Goal: Task Accomplishment & Management: Use online tool/utility

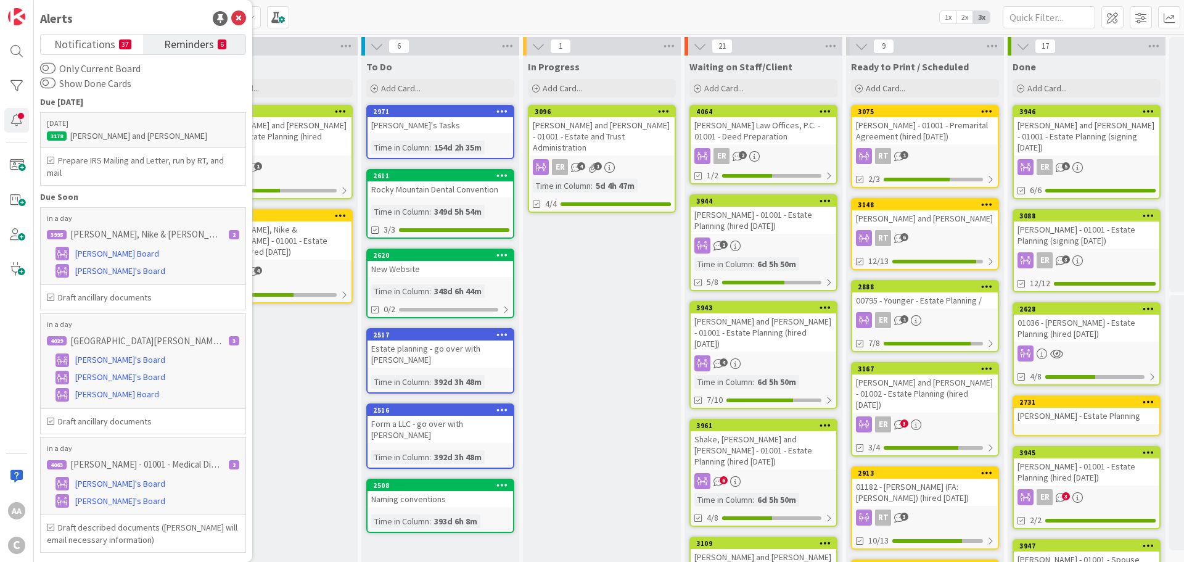
scroll to position [62, 0]
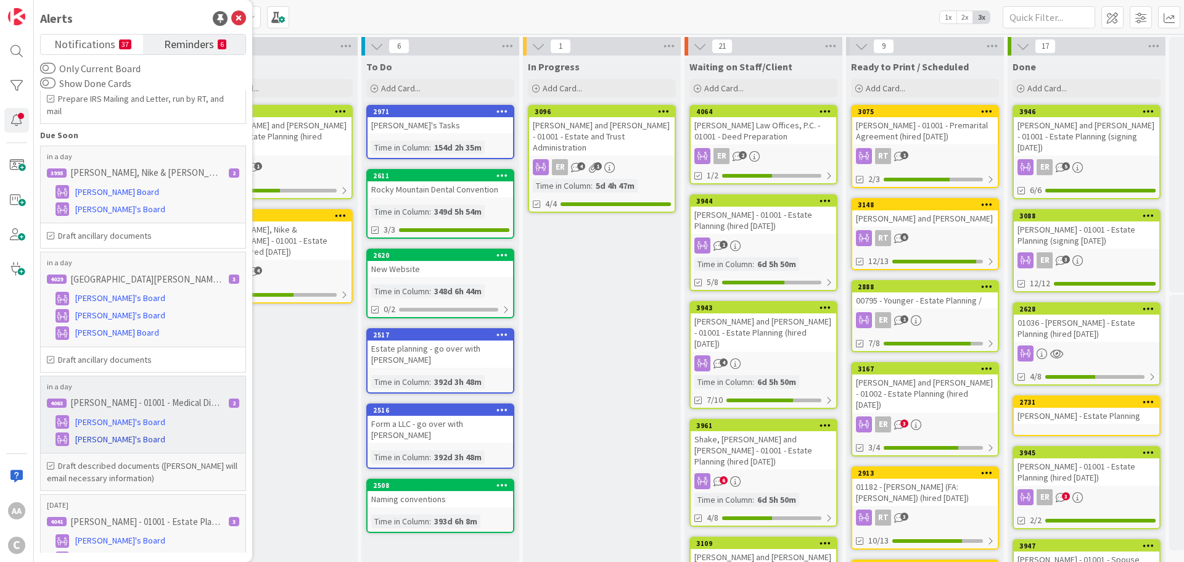
click at [109, 438] on span "[PERSON_NAME]'s Board" at bounding box center [120, 439] width 90 height 13
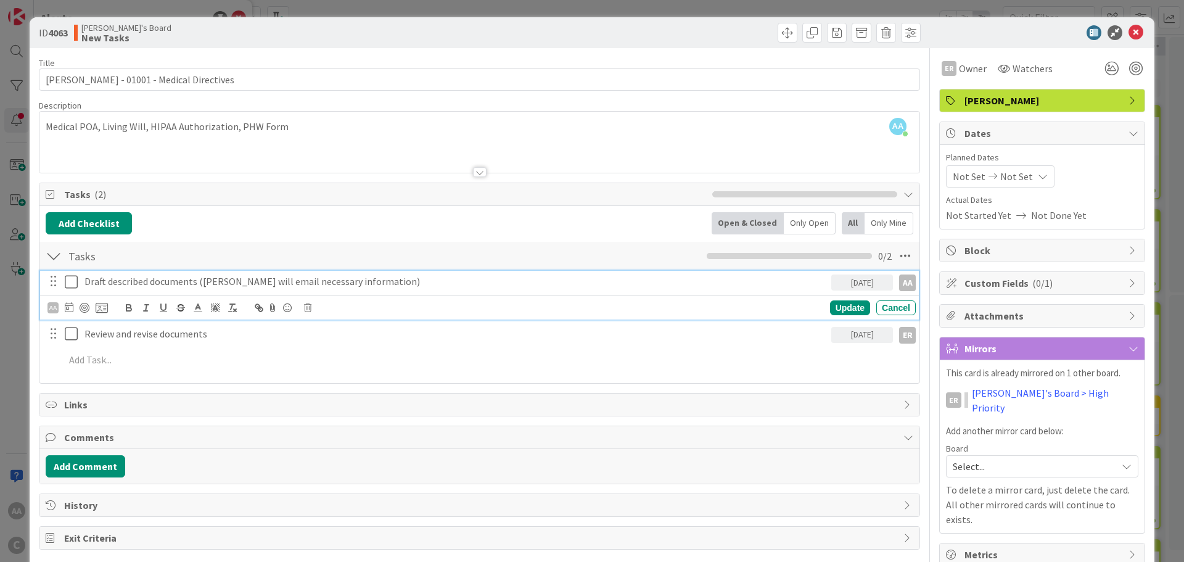
click at [68, 283] on icon at bounding box center [74, 281] width 19 height 15
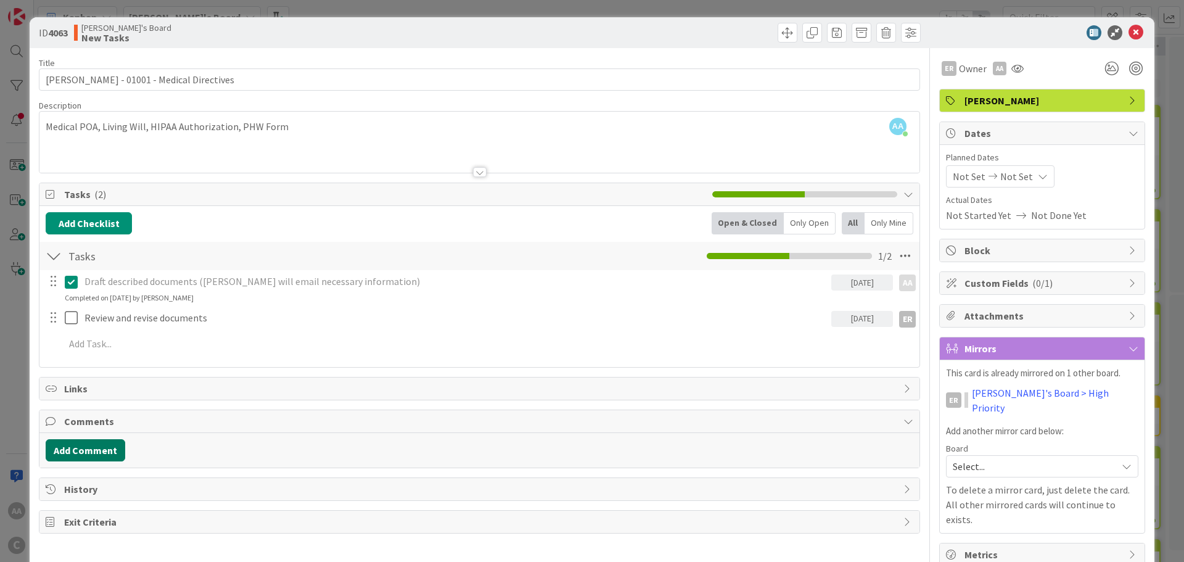
click at [86, 446] on button "Add Comment" at bounding box center [86, 450] width 80 height 22
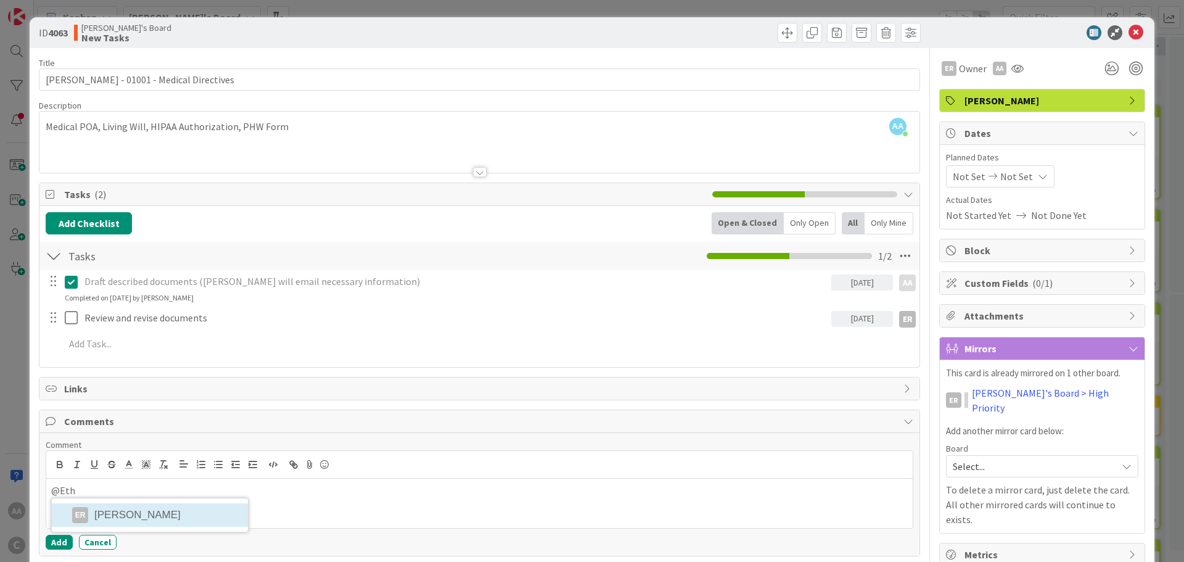
click at [163, 519] on li "ER [PERSON_NAME]" at bounding box center [150, 514] width 196 height 23
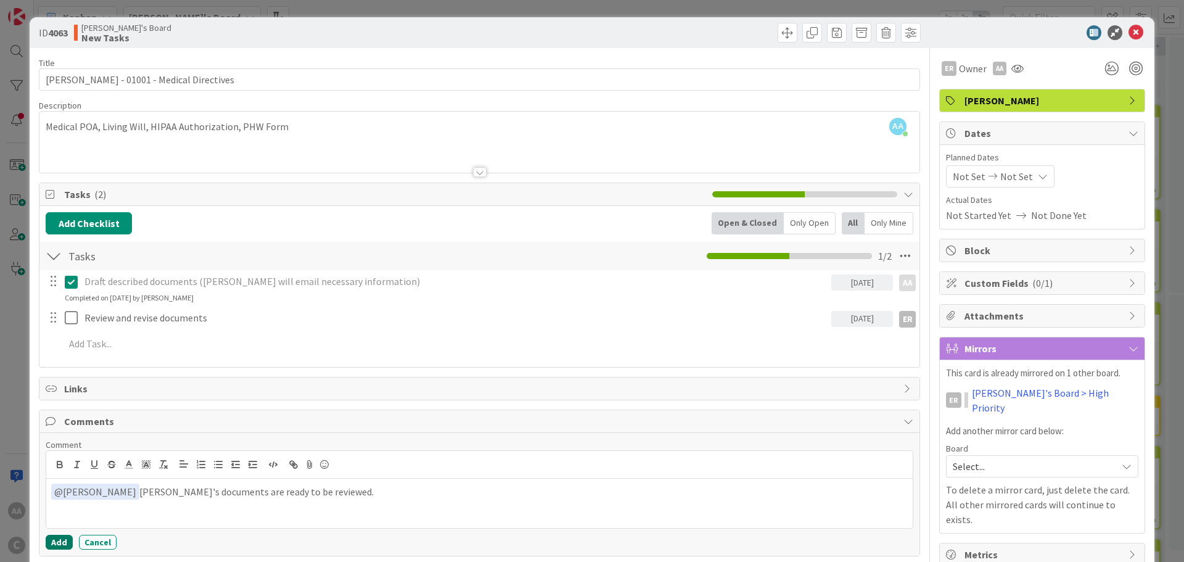
click at [63, 542] on button "Add" at bounding box center [59, 542] width 27 height 15
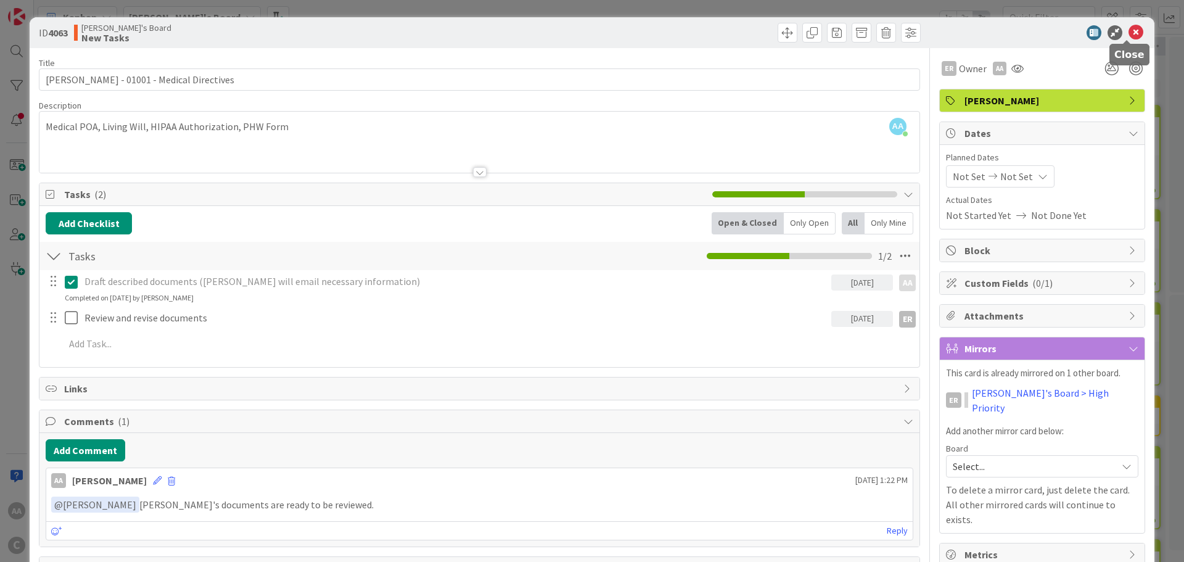
click at [1131, 30] on icon at bounding box center [1136, 32] width 15 height 15
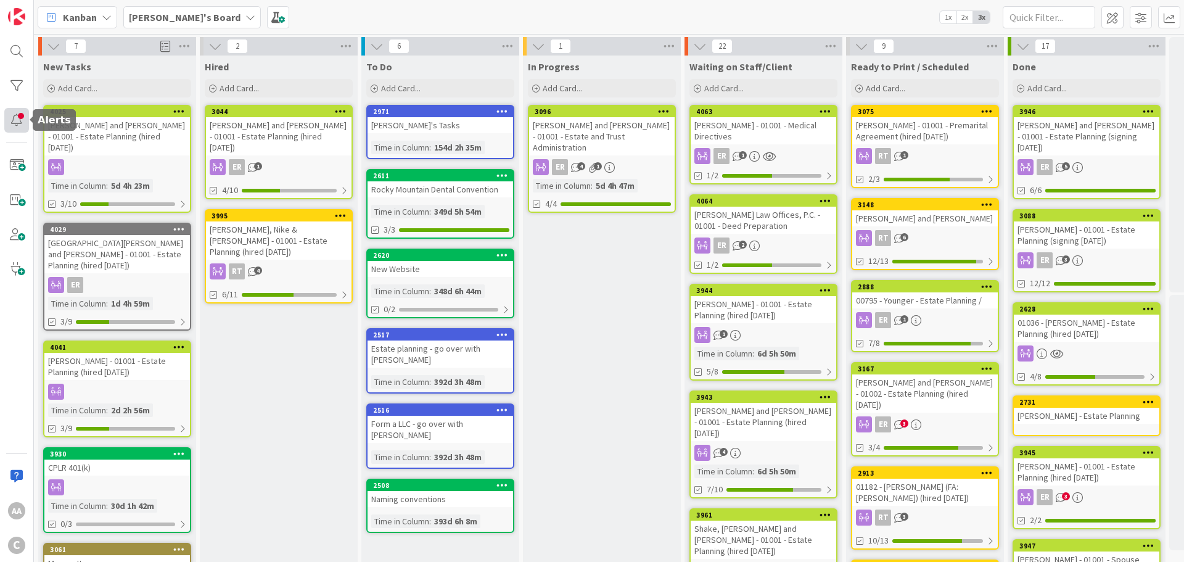
click at [22, 115] on div at bounding box center [16, 120] width 25 height 25
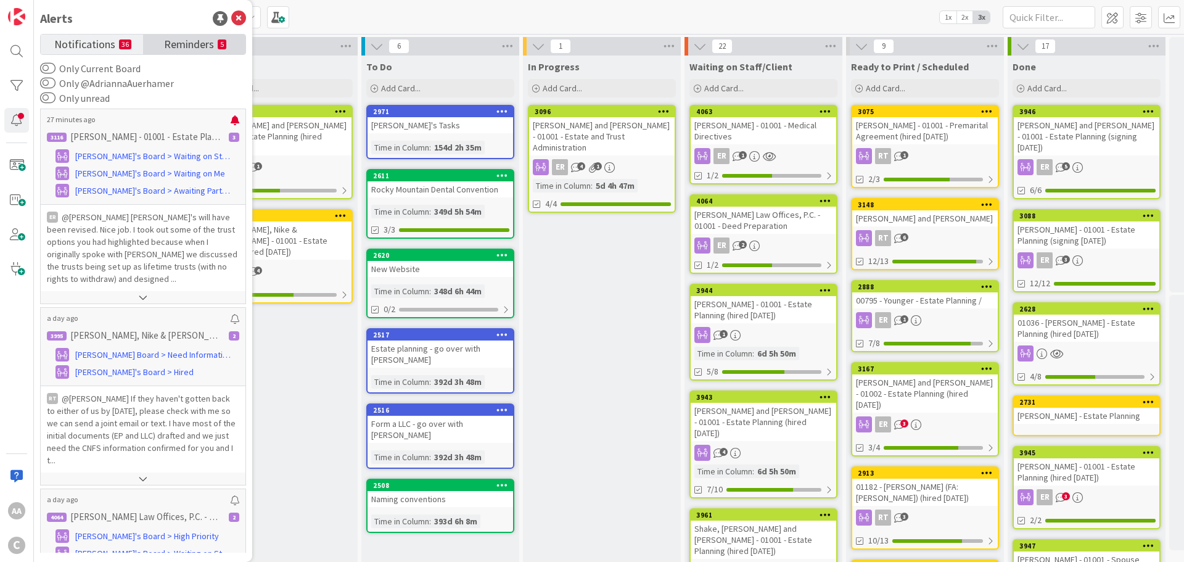
click at [186, 44] on span "Reminders" at bounding box center [189, 43] width 50 height 17
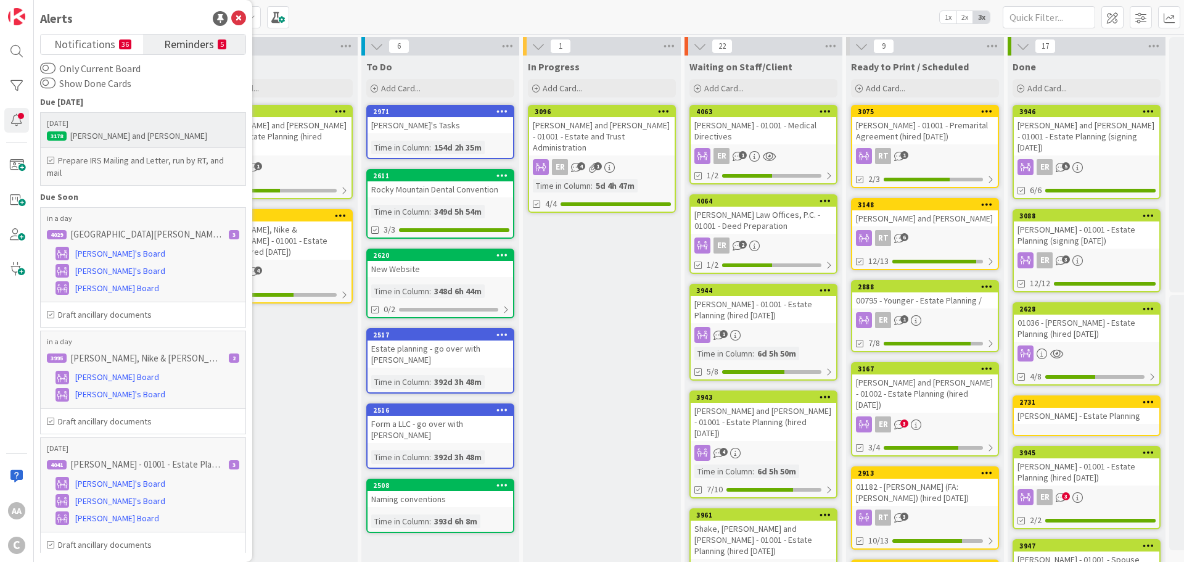
click at [137, 154] on div "Prepare IRS Mailing and Letter, run by RT, and mail" at bounding box center [143, 166] width 205 height 37
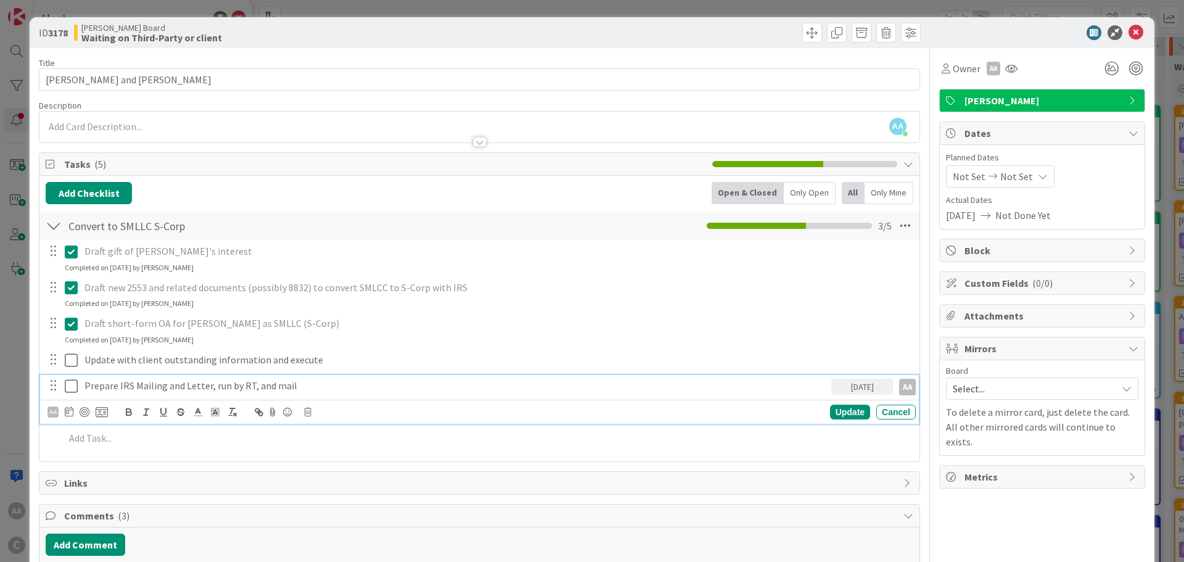
click at [72, 390] on icon at bounding box center [74, 386] width 19 height 15
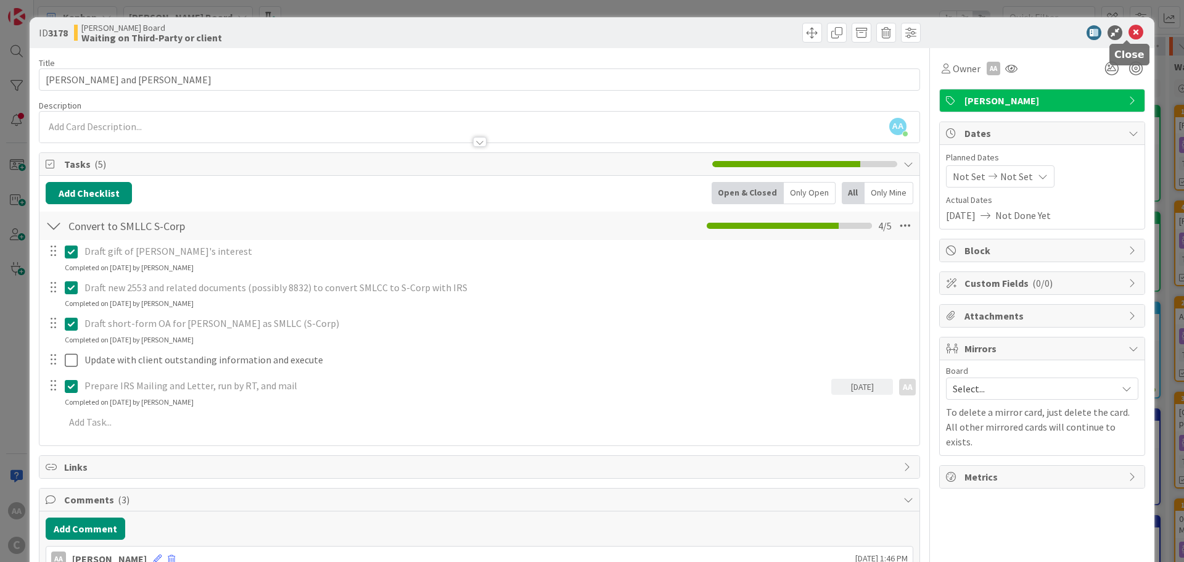
click at [1129, 33] on icon at bounding box center [1136, 32] width 15 height 15
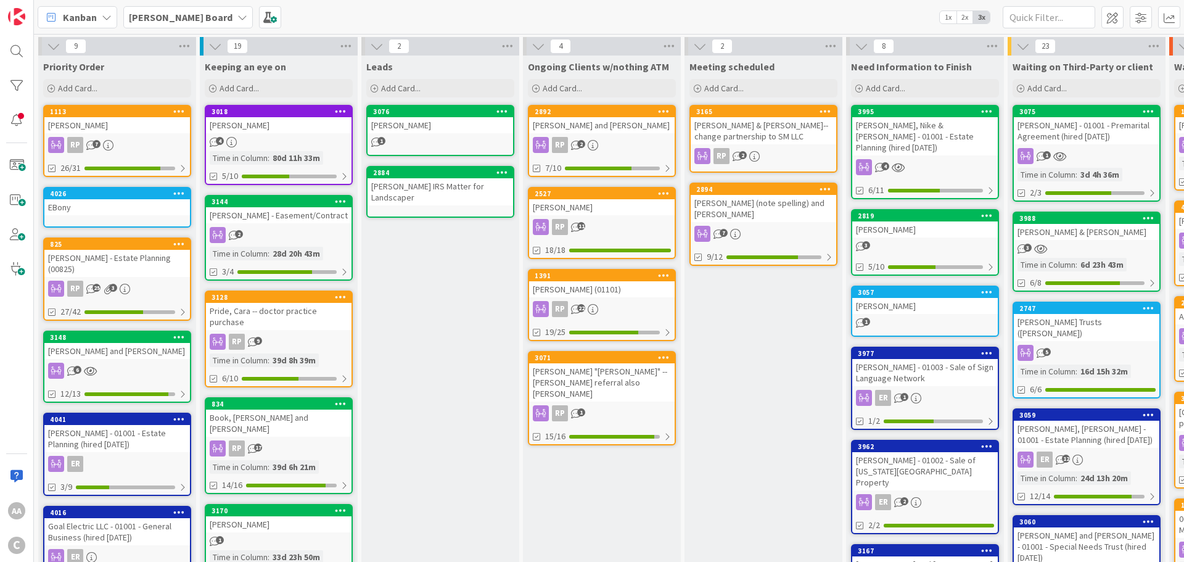
click at [154, 23] on span "[PERSON_NAME] Board" at bounding box center [181, 17] width 104 height 15
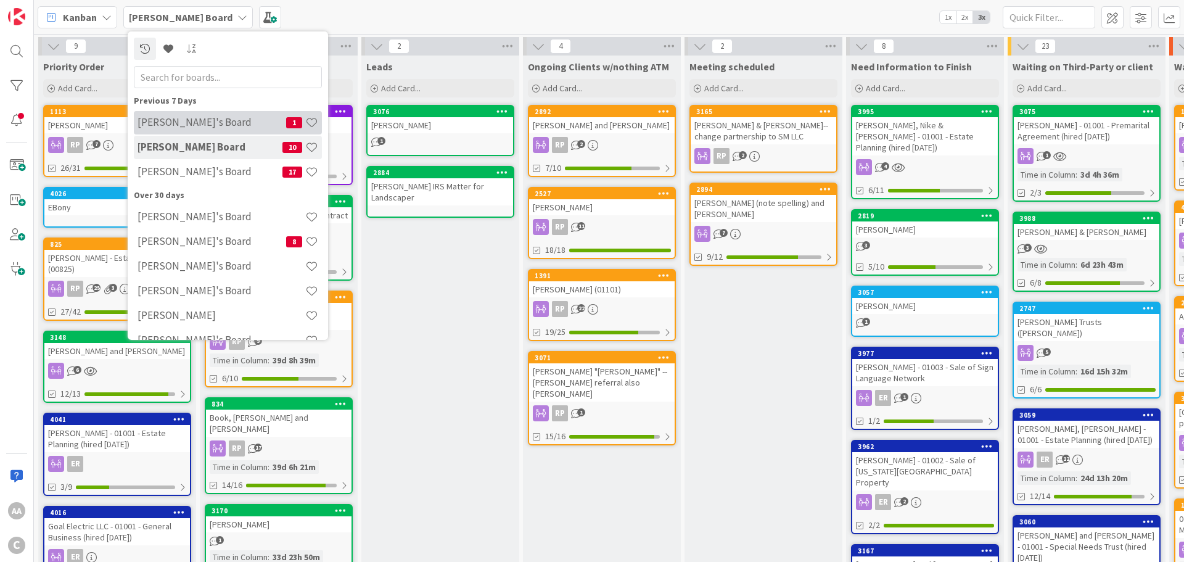
click at [170, 123] on h4 "[PERSON_NAME]'s Board" at bounding box center [212, 122] width 149 height 12
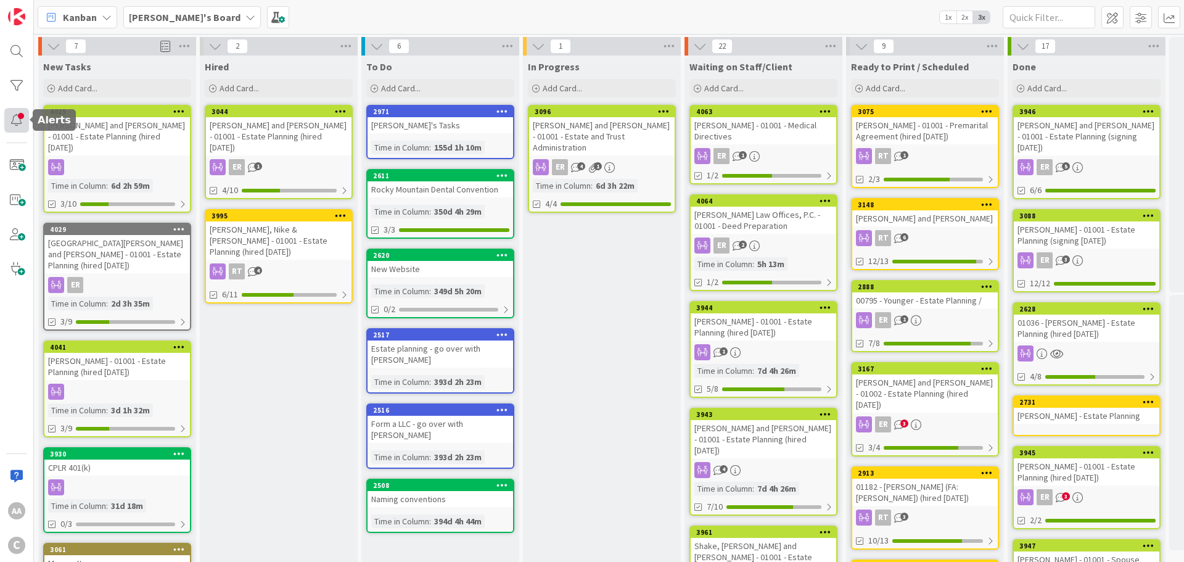
click at [17, 116] on div at bounding box center [16, 120] width 25 height 25
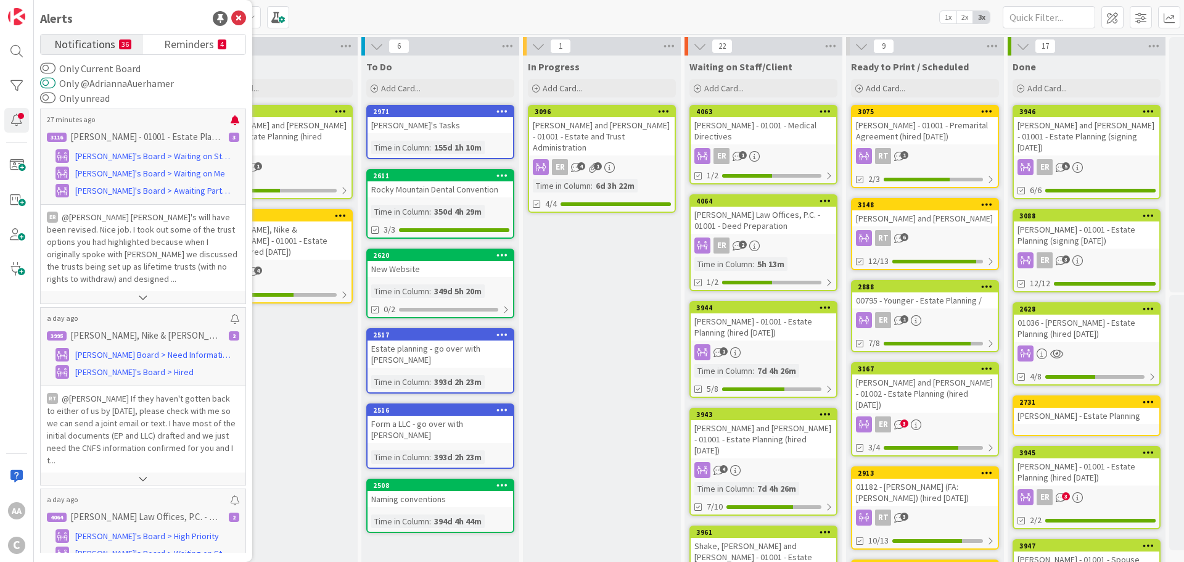
click at [49, 86] on button "Only @AdriannaAuerhamer" at bounding box center [47, 83] width 15 height 12
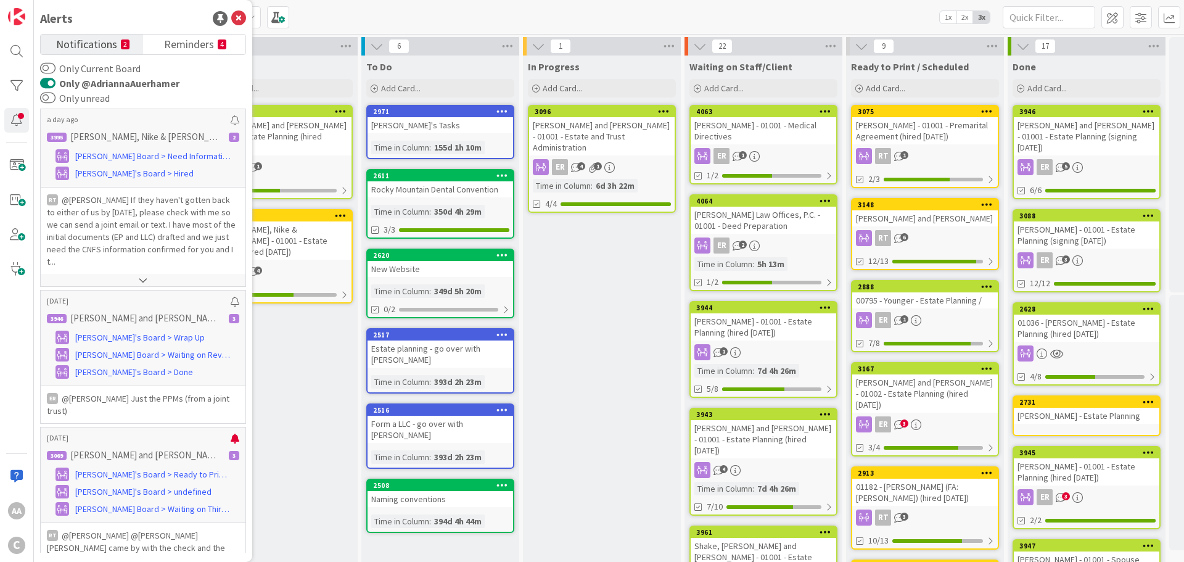
click at [45, 81] on button "Only @AdriannaAuerhamer" at bounding box center [47, 83] width 15 height 12
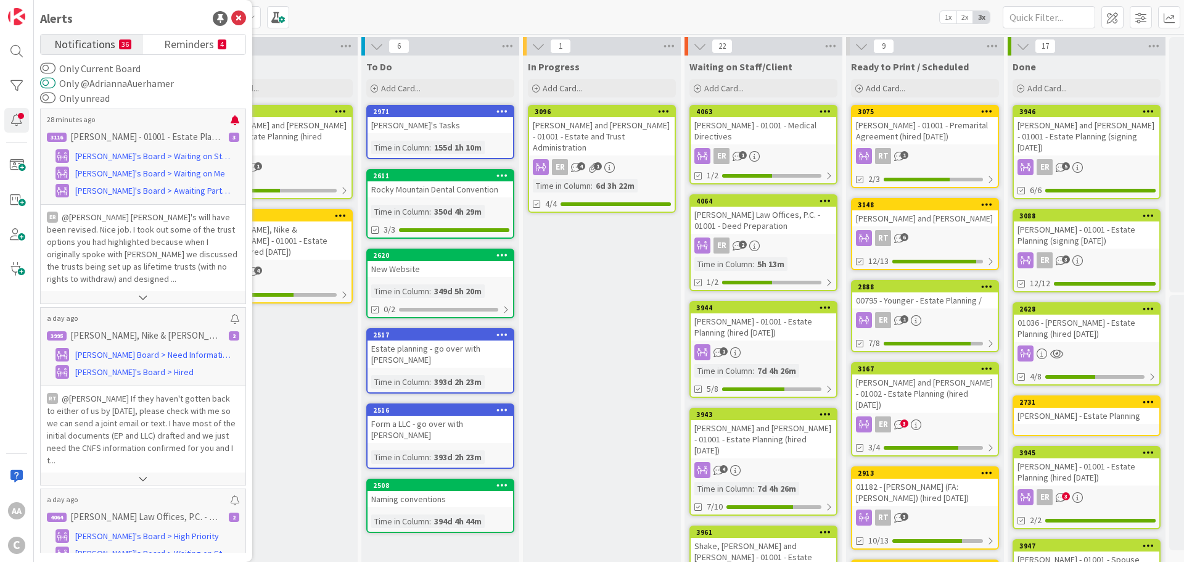
click at [47, 83] on button "Only @AdriannaAuerhamer" at bounding box center [47, 83] width 15 height 12
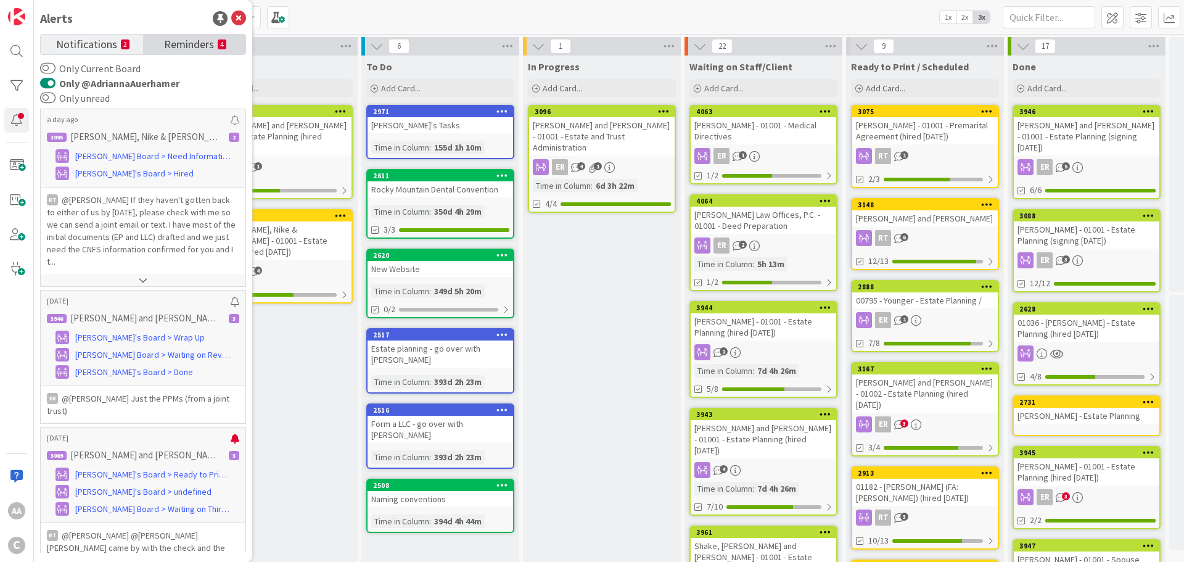
click at [183, 43] on span "Reminders" at bounding box center [189, 43] width 50 height 17
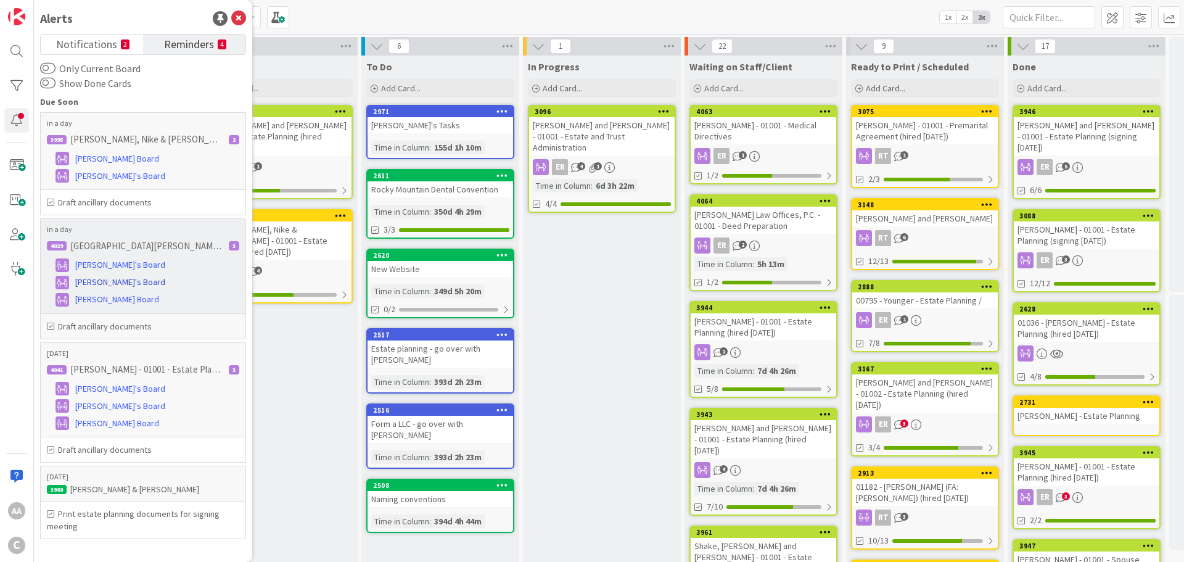
click at [102, 278] on span "[PERSON_NAME]'s Board" at bounding box center [120, 282] width 90 height 13
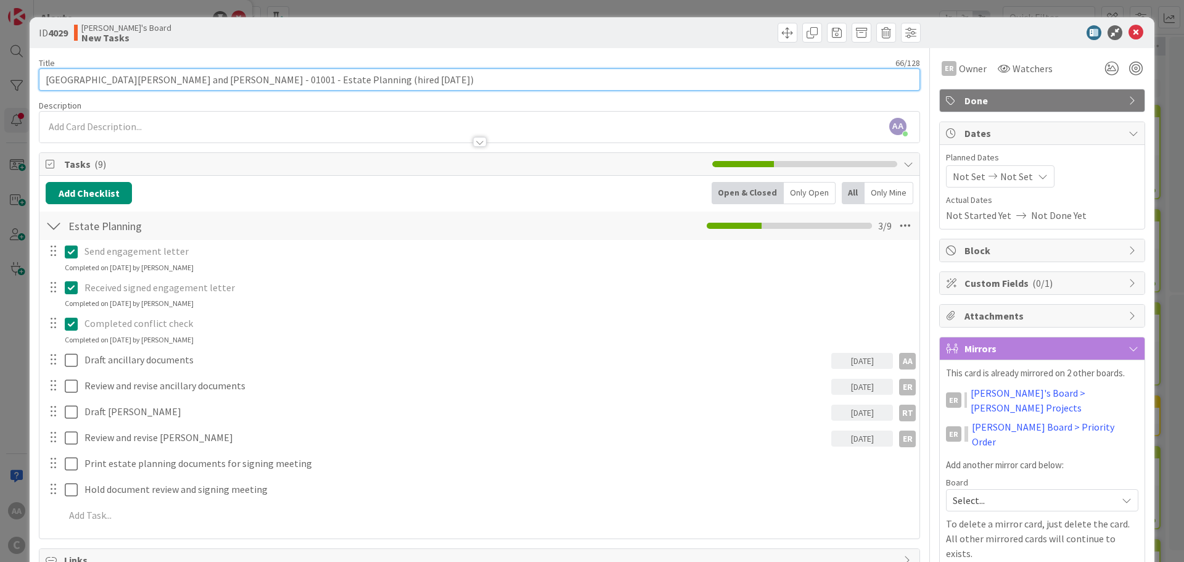
click at [66, 76] on input "[GEOGRAPHIC_DATA][PERSON_NAME] and [PERSON_NAME] - 01001 - Estate Planning (hir…" at bounding box center [479, 79] width 881 height 22
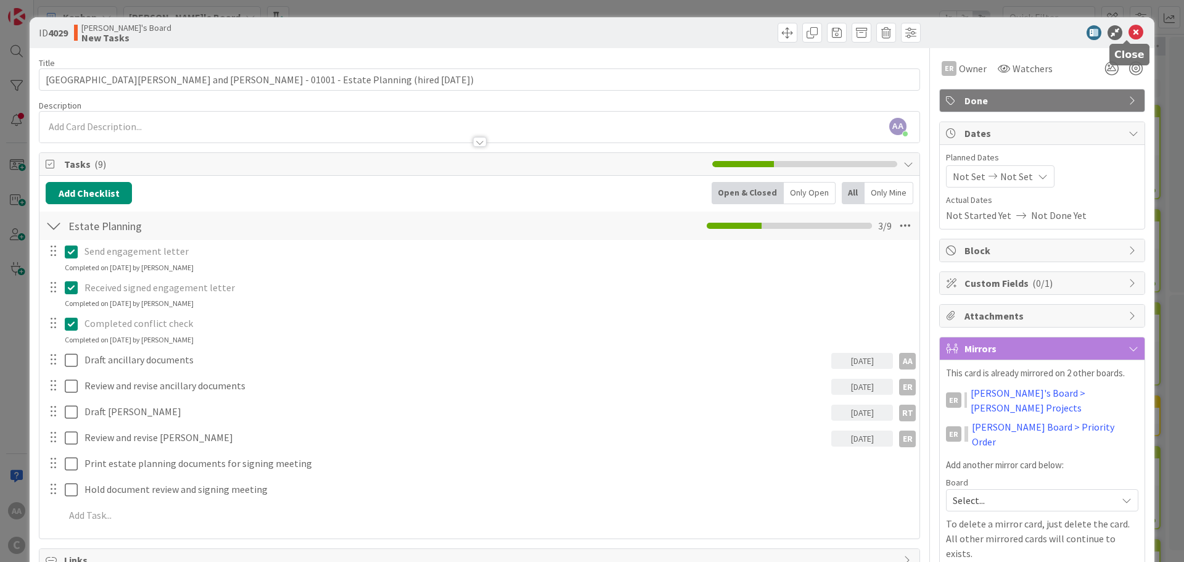
click at [1129, 31] on icon at bounding box center [1136, 32] width 15 height 15
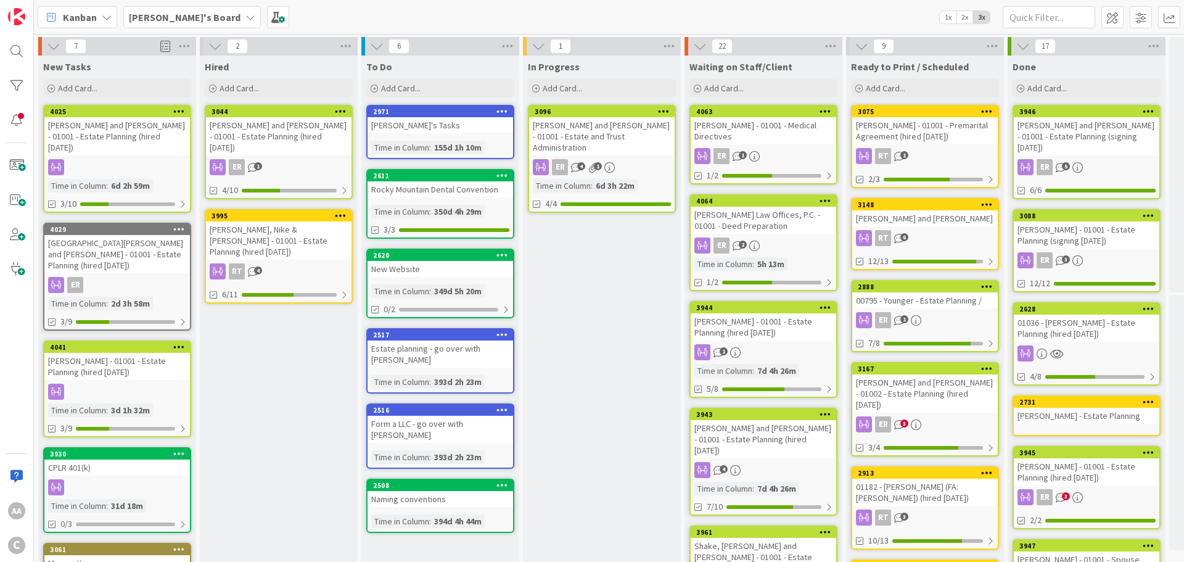
click at [720, 123] on div "[PERSON_NAME] - 01001 - Medical Directives" at bounding box center [764, 130] width 146 height 27
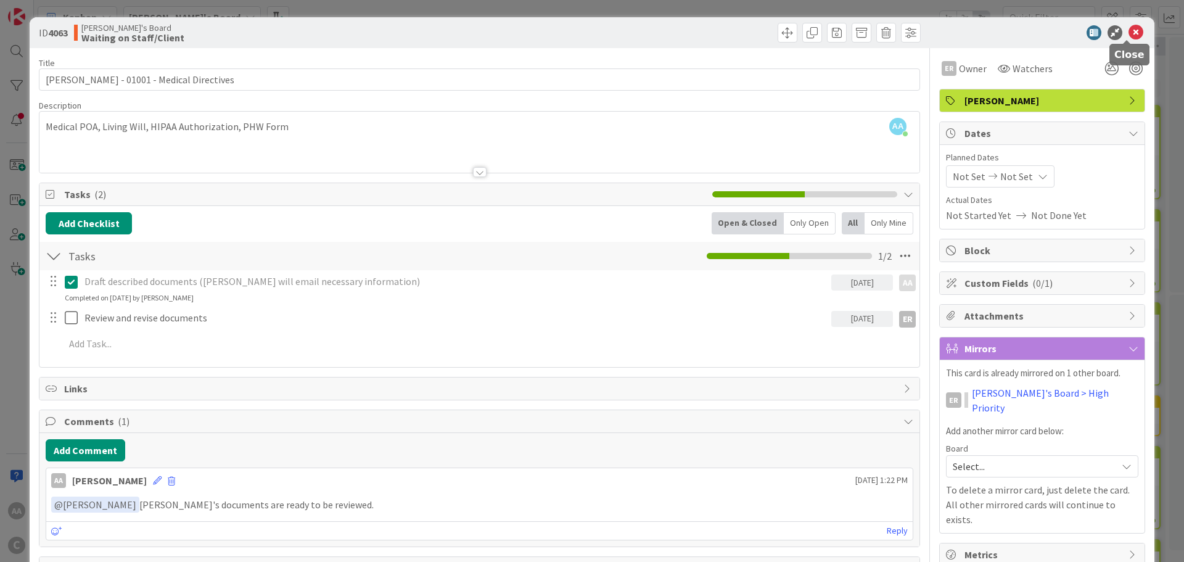
click at [1129, 33] on icon at bounding box center [1136, 32] width 15 height 15
